Goal: Task Accomplishment & Management: Manage account settings

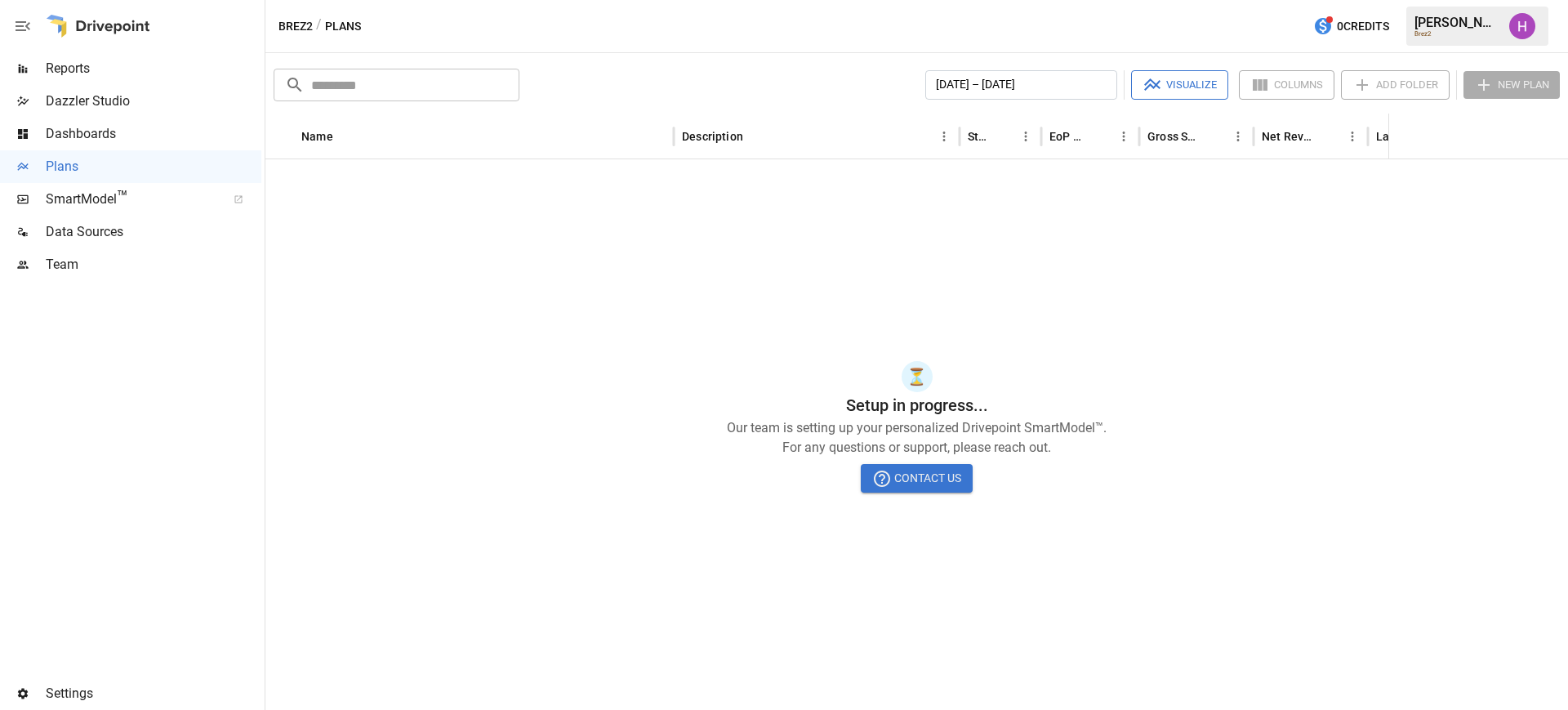
click at [96, 224] on span "Data Sources" at bounding box center [153, 231] width 215 height 19
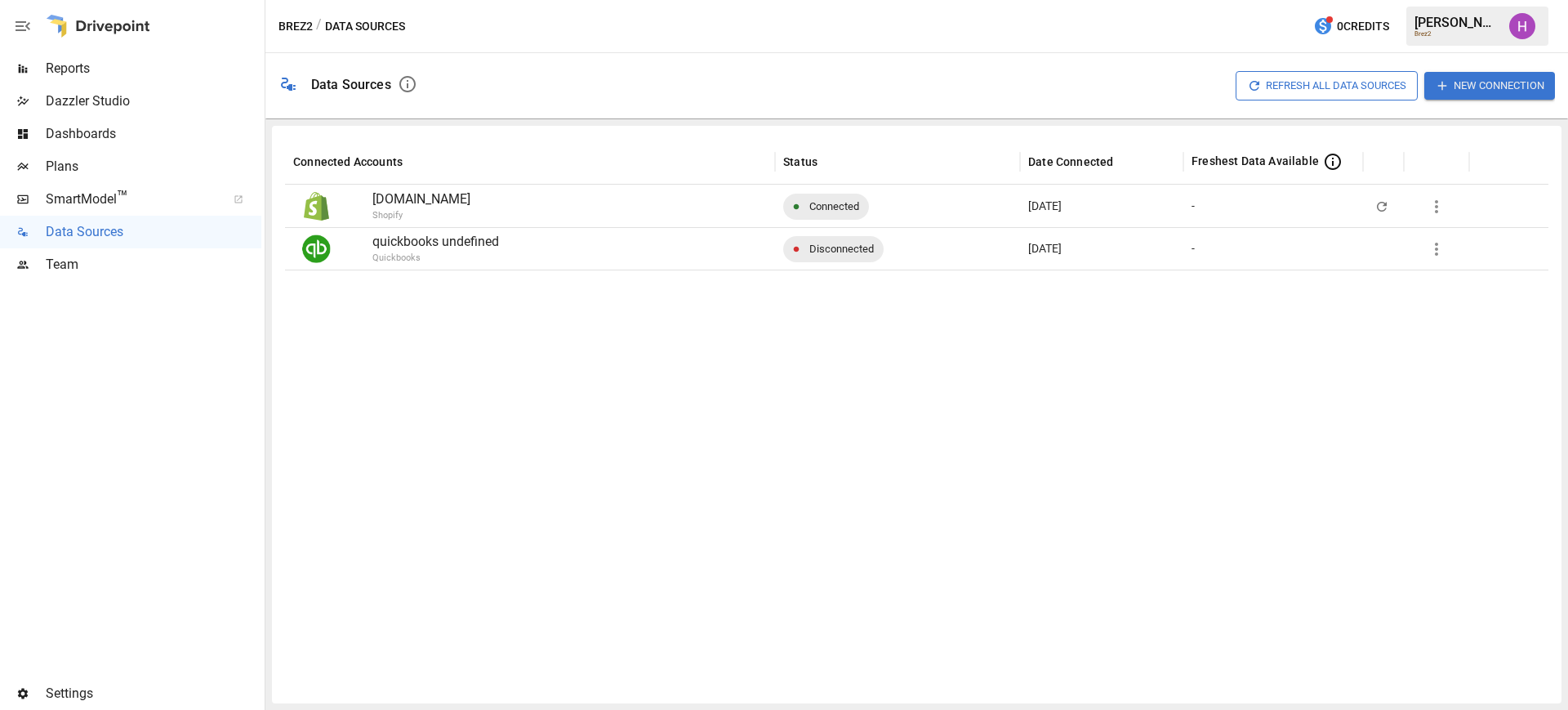
click at [1442, 247] on icon "button" at bounding box center [1436, 249] width 19 height 19
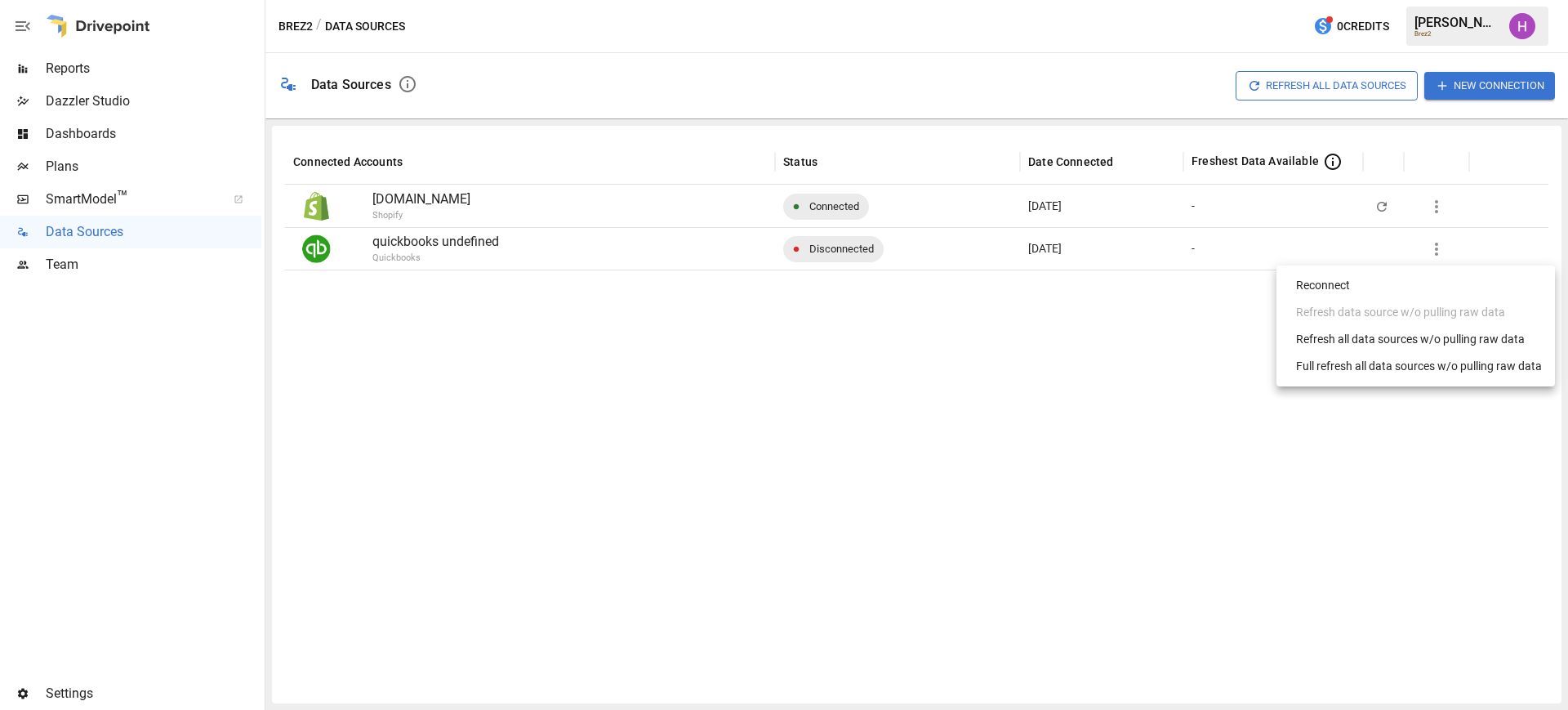
click at [1062, 379] on div at bounding box center [784, 355] width 1568 height 710
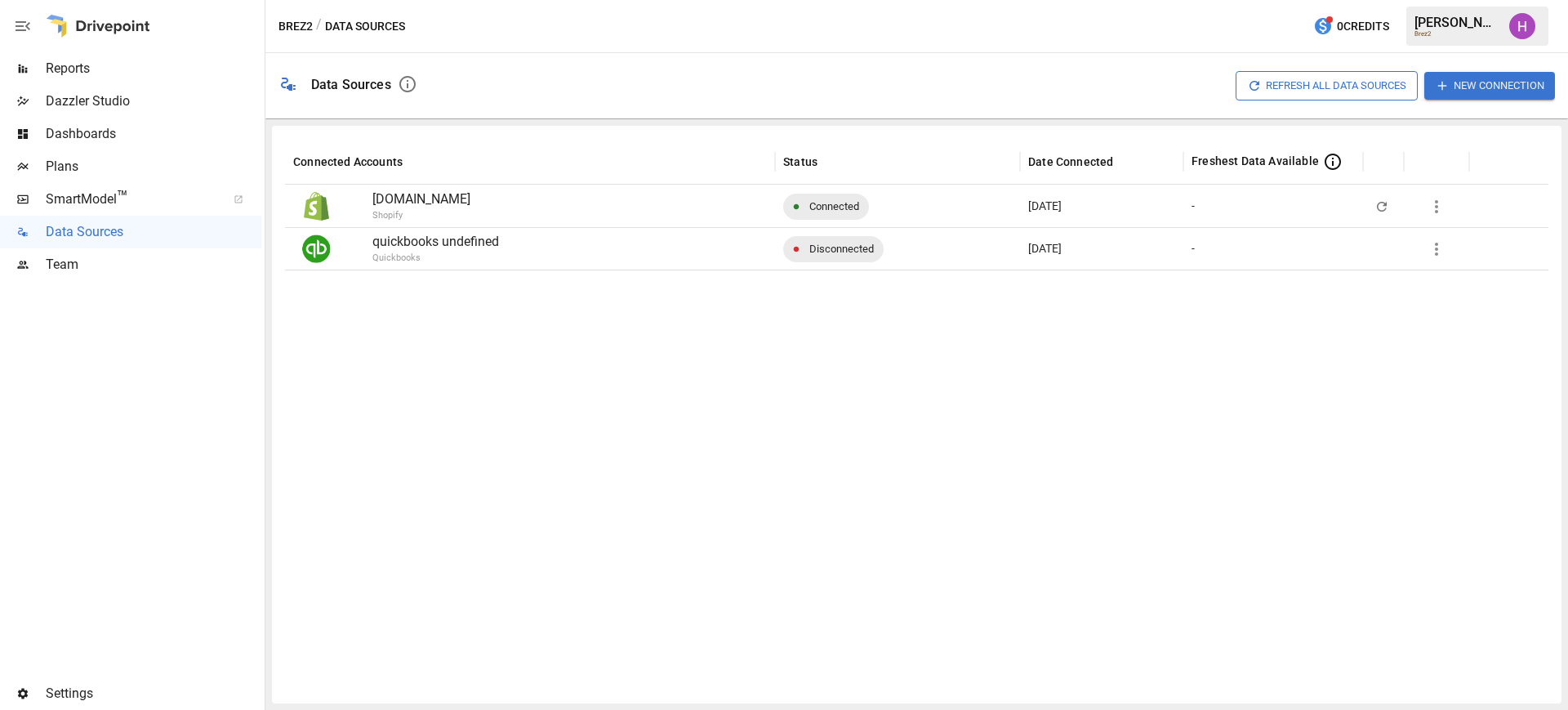
click at [1433, 247] on icon "button" at bounding box center [1436, 249] width 19 height 19
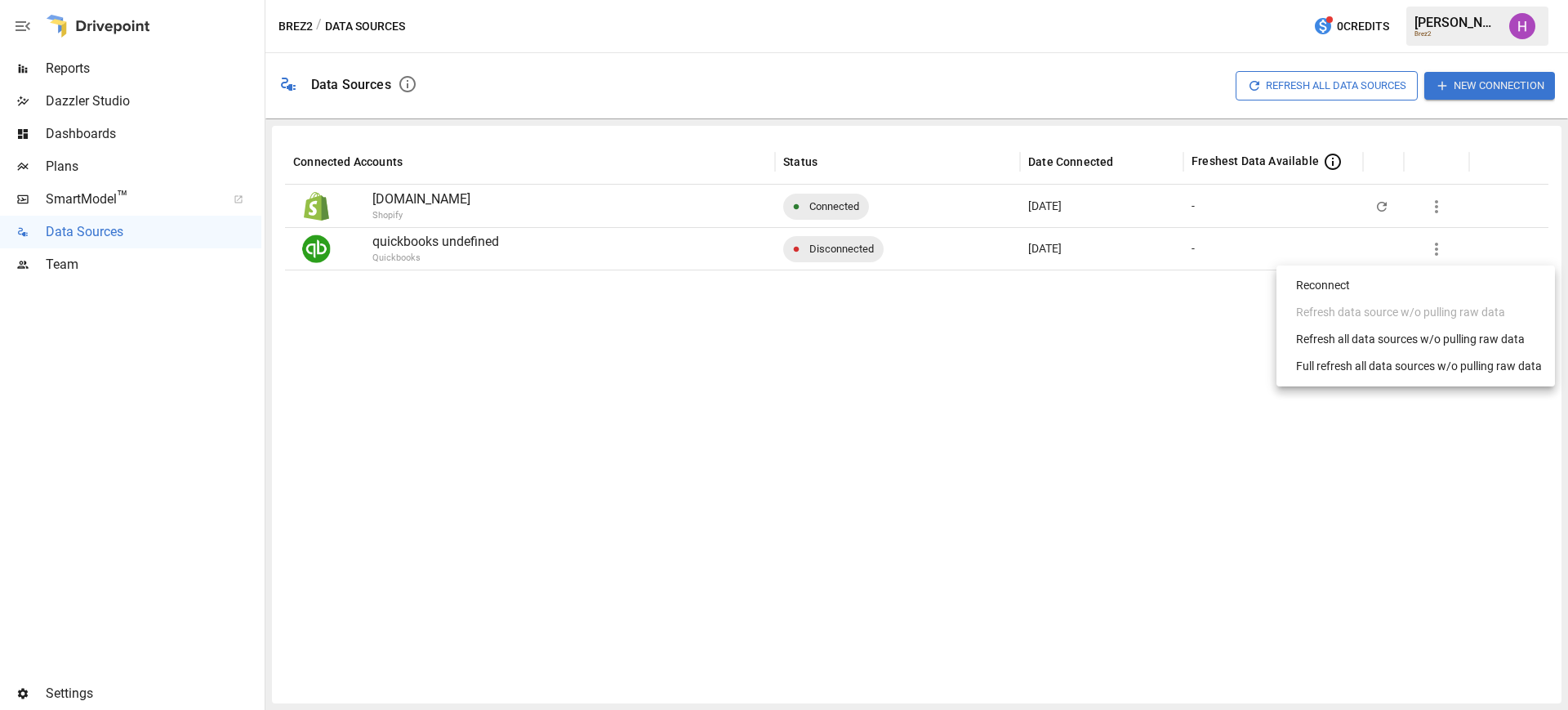
click at [668, 352] on div at bounding box center [784, 355] width 1568 height 710
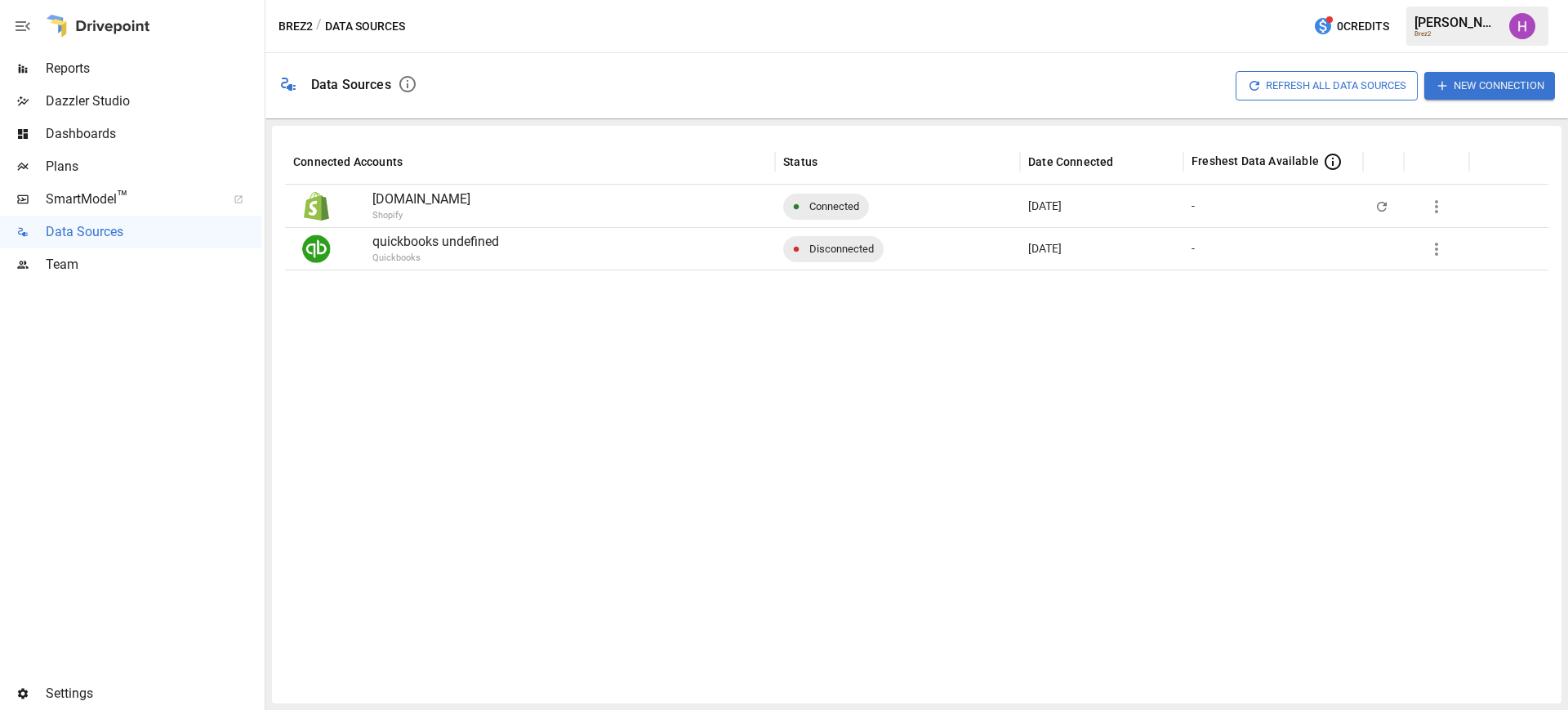
click at [129, 486] on div at bounding box center [130, 479] width 262 height 396
